Goal: Transaction & Acquisition: Download file/media

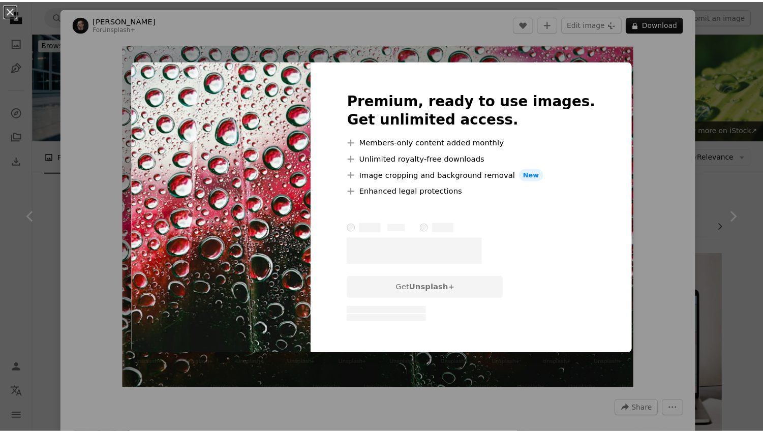
scroll to position [2574, 0]
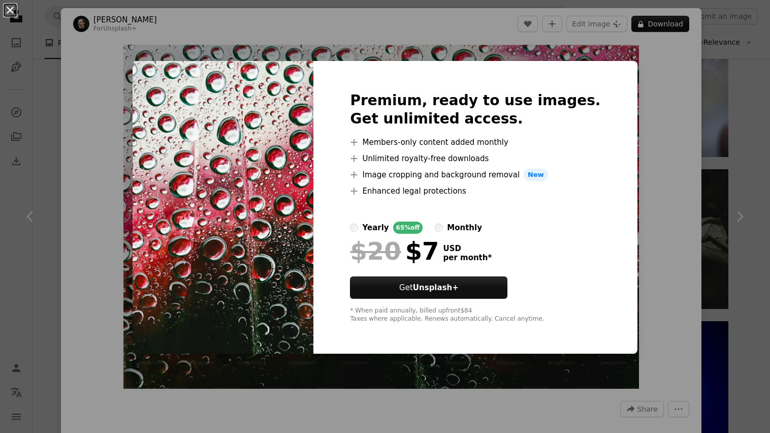
click at [9, 11] on button "An X shape" at bounding box center [10, 10] width 12 height 12
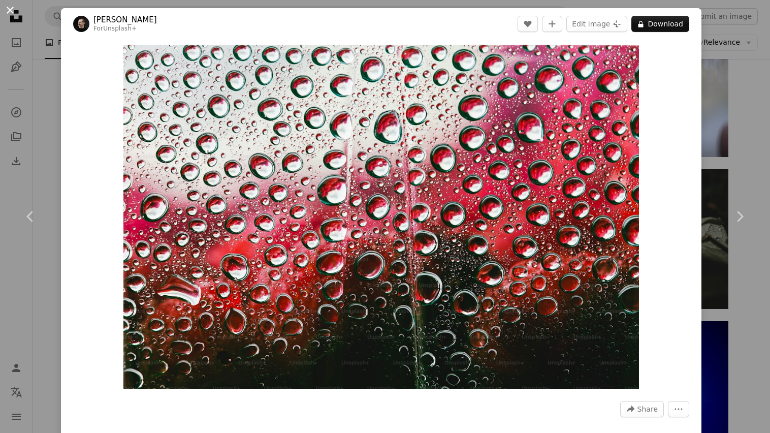
click at [5, 6] on button "An X shape" at bounding box center [10, 10] width 12 height 12
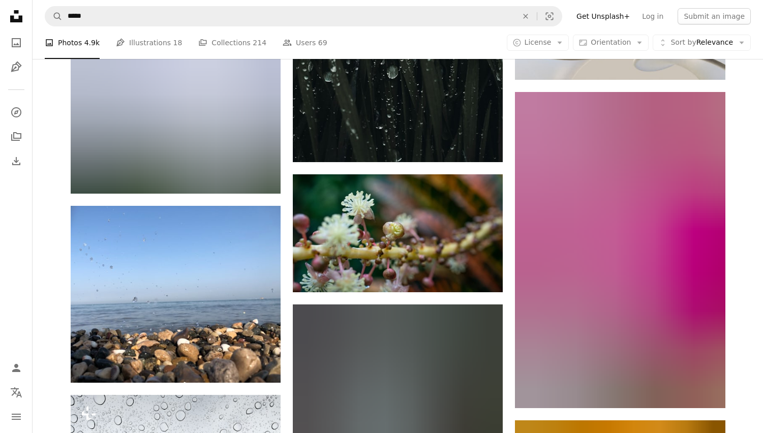
scroll to position [10827, 0]
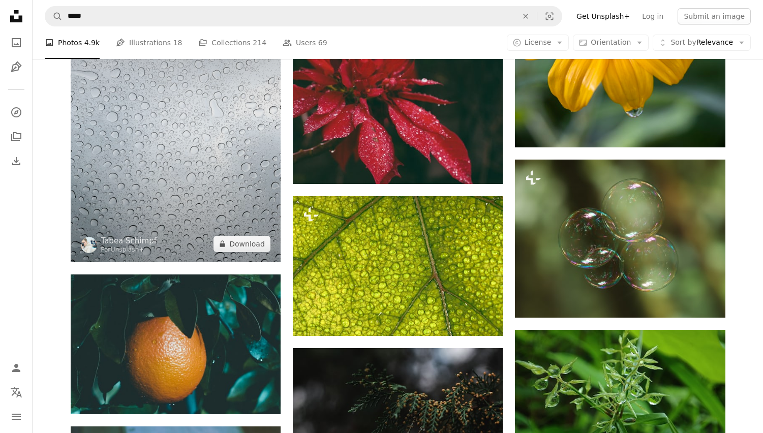
click at [213, 224] on img at bounding box center [176, 122] width 210 height 280
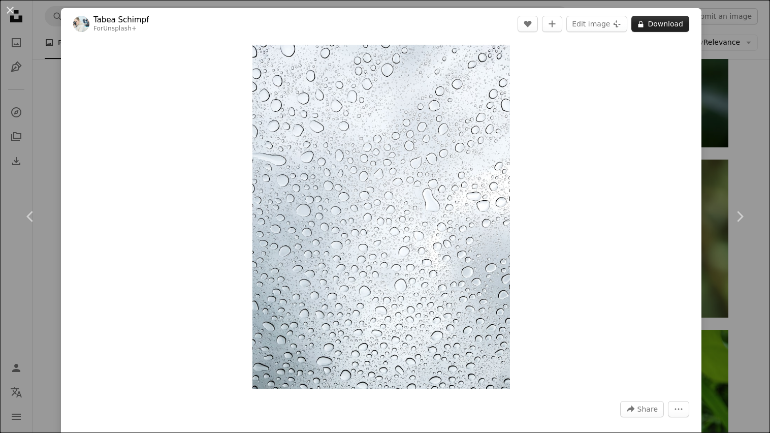
click at [654, 25] on button "A lock Download" at bounding box center [661, 24] width 58 height 16
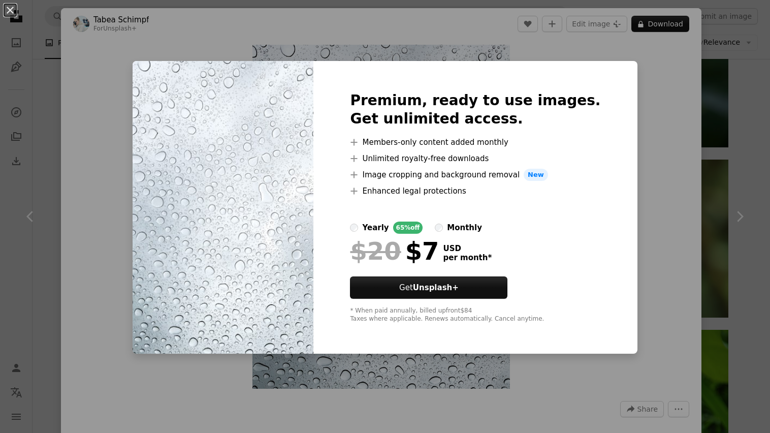
click at [644, 173] on div "An X shape Premium, ready to use images. Get unlimited access. A plus sign Memb…" at bounding box center [385, 216] width 770 height 433
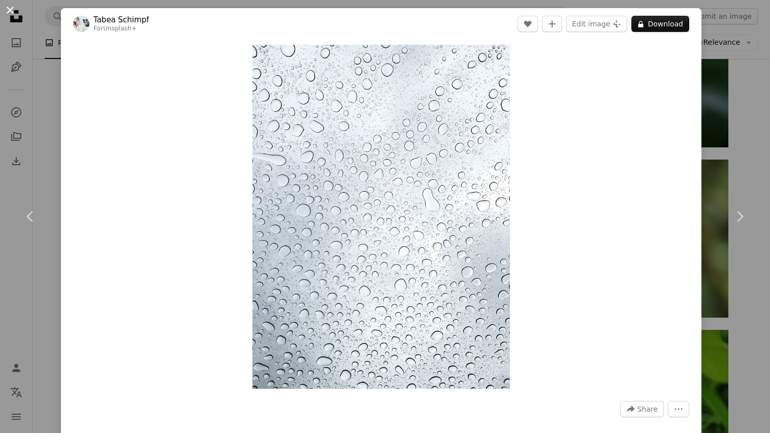
click at [12, 8] on button "An X shape" at bounding box center [10, 10] width 12 height 12
